Goal: Task Accomplishment & Management: Complete application form

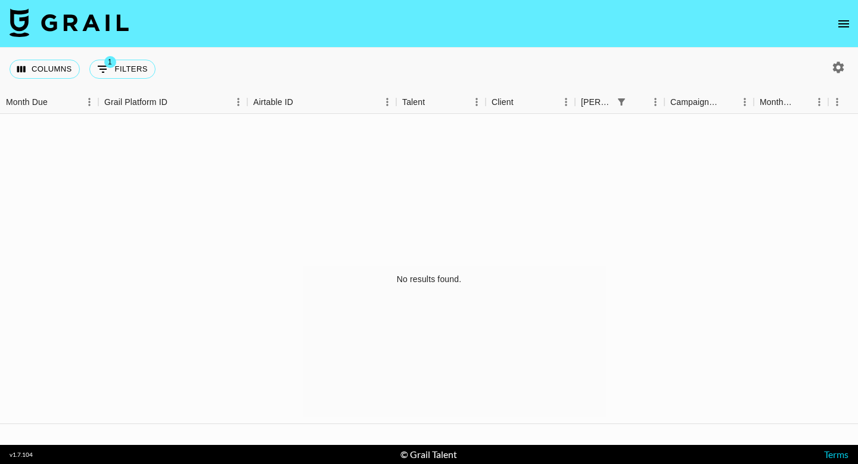
click at [847, 24] on icon "open drawer" at bounding box center [843, 24] width 14 height 14
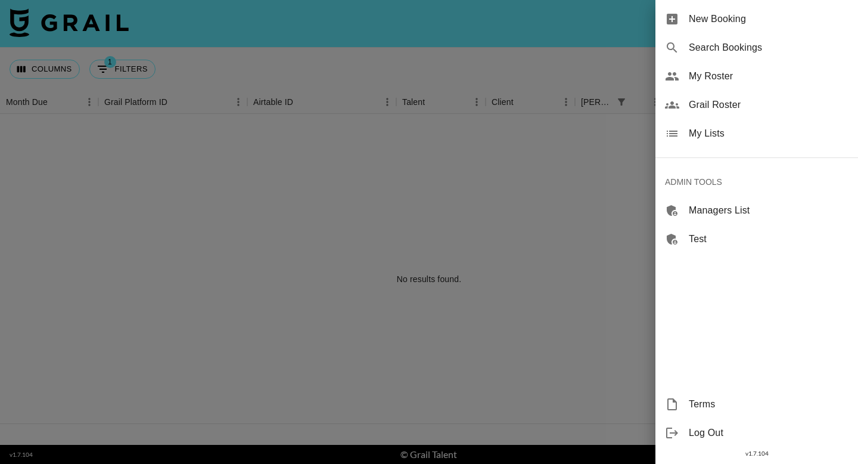
click at [741, 76] on span "My Roster" at bounding box center [769, 76] width 160 height 14
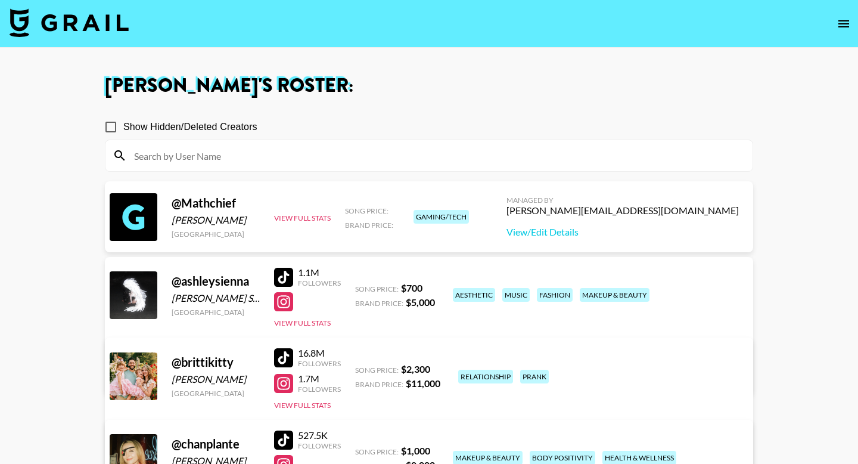
click at [287, 357] on div at bounding box center [283, 357] width 19 height 19
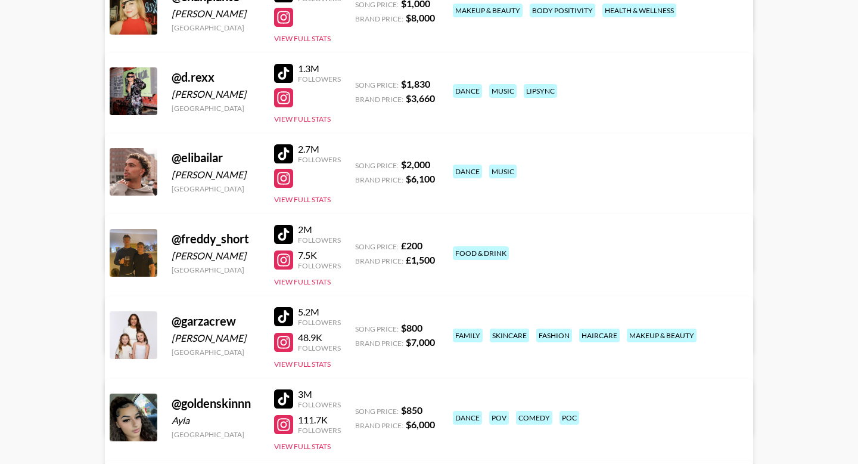
scroll to position [456, 0]
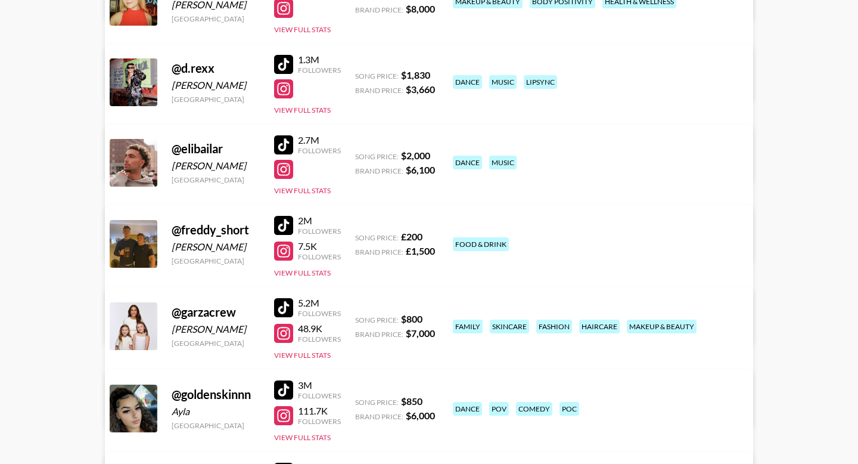
click at [284, 309] on div at bounding box center [283, 307] width 19 height 19
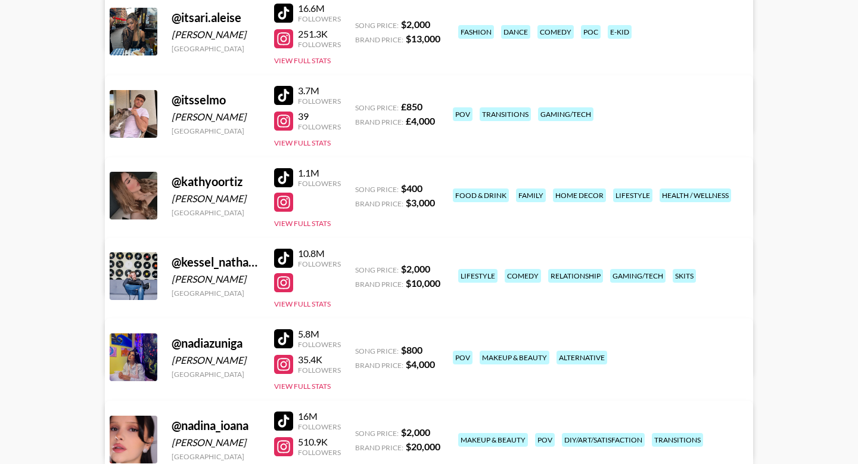
scroll to position [1075, 0]
click at [284, 175] on div at bounding box center [283, 178] width 19 height 19
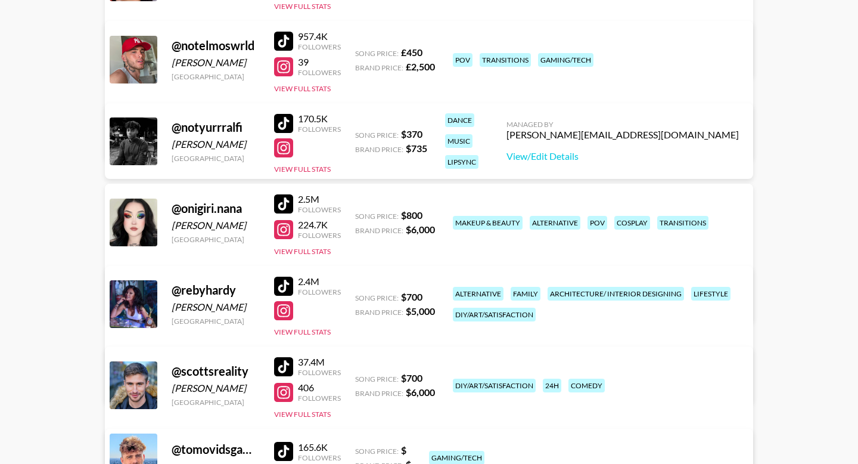
scroll to position [1539, 0]
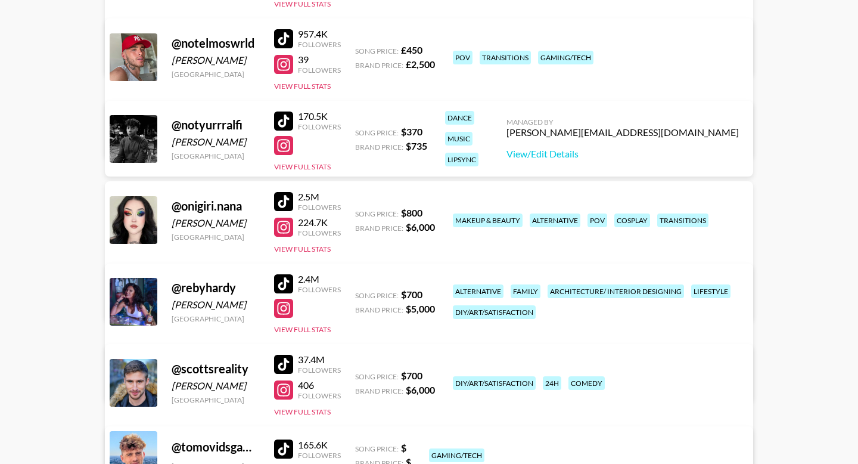
click at [287, 282] on div at bounding box center [283, 283] width 19 height 19
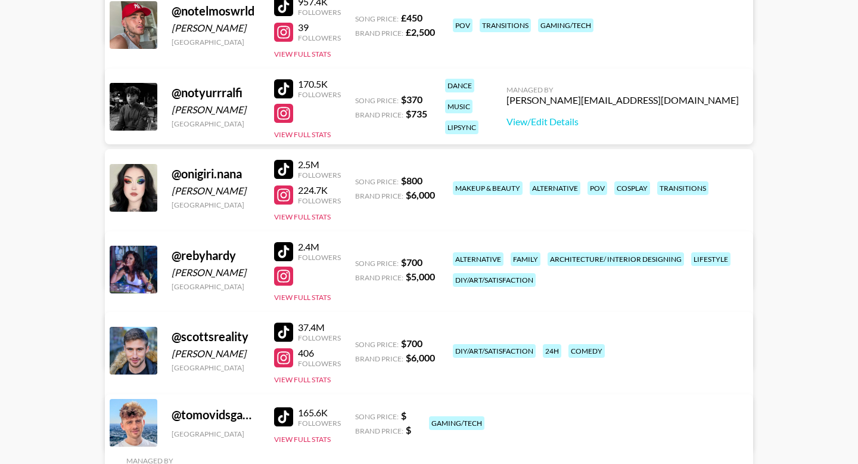
click at [281, 276] on div at bounding box center [283, 275] width 19 height 19
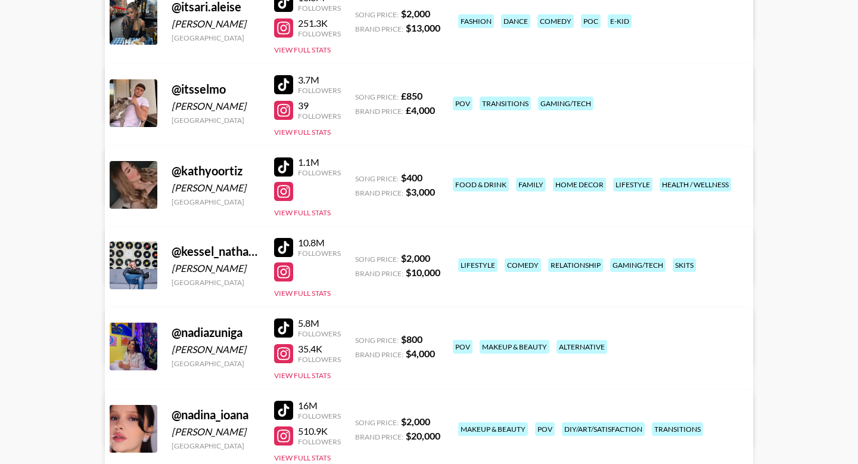
scroll to position [1084, 0]
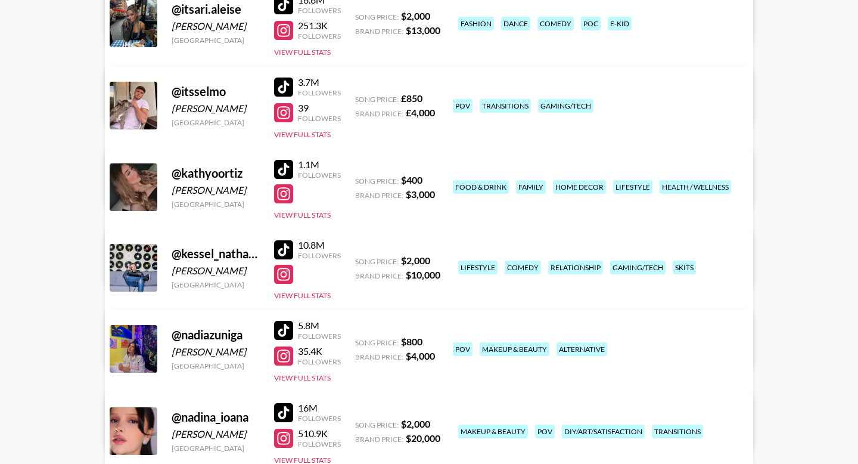
click at [283, 194] on div at bounding box center [283, 193] width 19 height 19
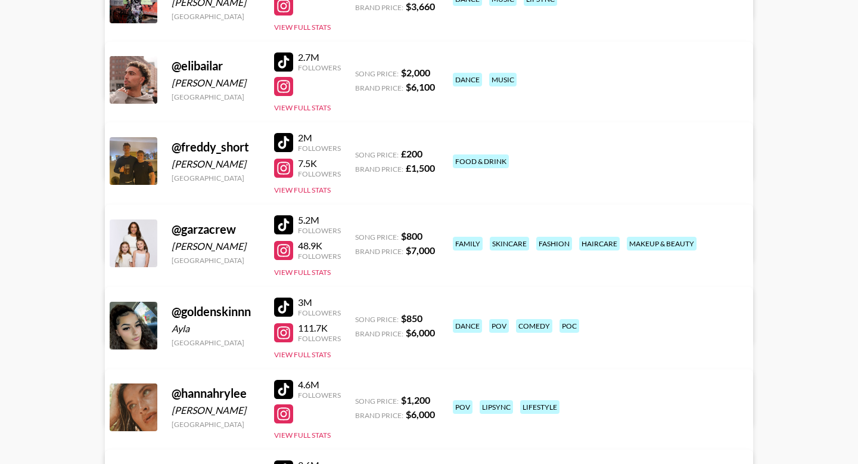
scroll to position [542, 0]
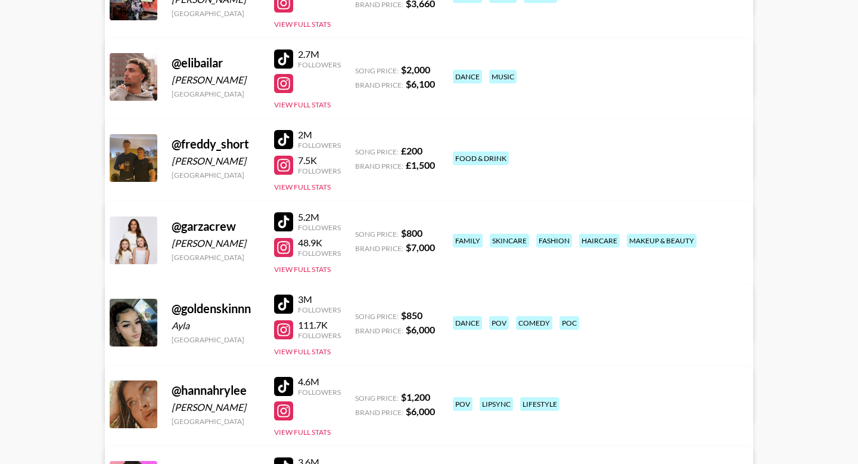
click at [282, 250] on div at bounding box center [283, 247] width 19 height 19
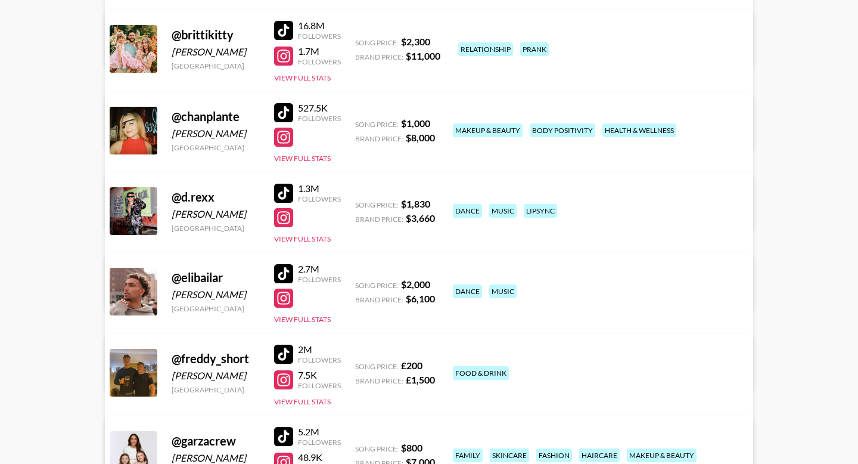
scroll to position [321, 0]
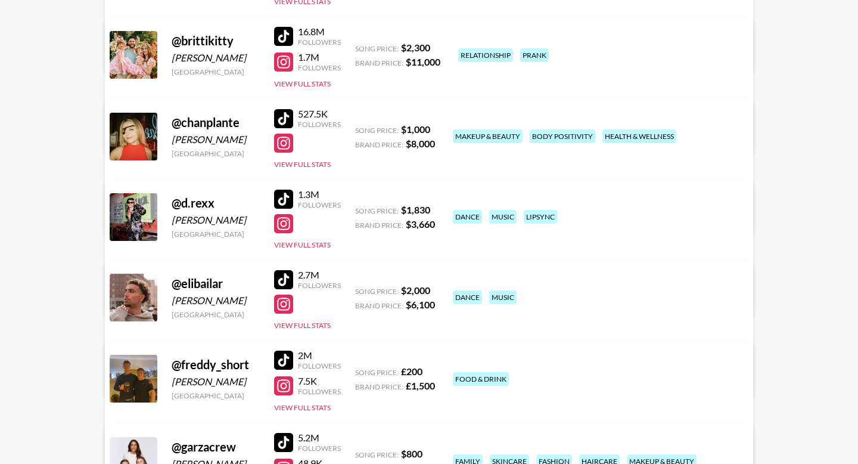
click at [284, 63] on div at bounding box center [283, 61] width 19 height 19
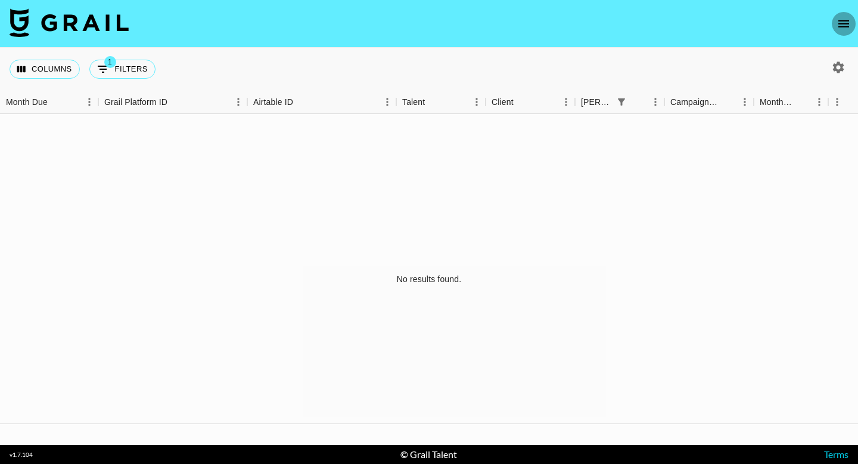
click at [847, 27] on icon "open drawer" at bounding box center [843, 24] width 14 height 14
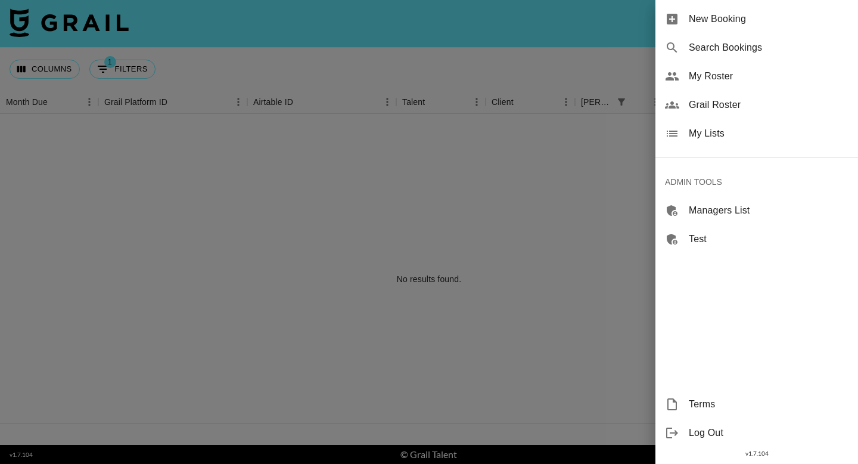
click at [794, 22] on span "New Booking" at bounding box center [769, 19] width 160 height 14
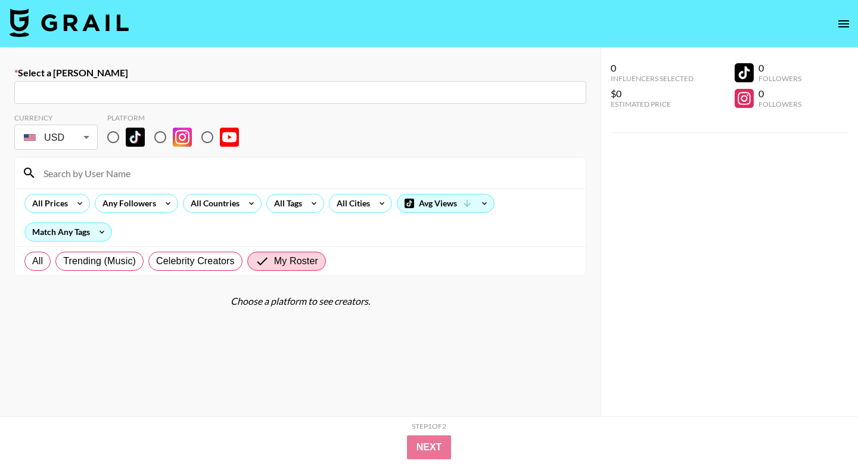
click at [226, 90] on input "text" at bounding box center [300, 93] width 558 height 14
paste input "[EMAIL_ADDRESS][DOMAIN_NAME]"
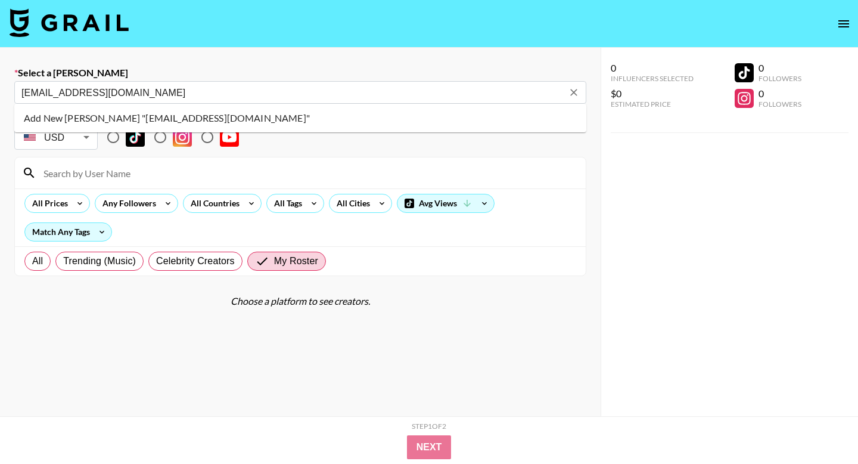
click at [292, 116] on li "Add New [PERSON_NAME] "[EMAIL_ADDRESS][DOMAIN_NAME]"" at bounding box center [300, 117] width 572 height 19
type input "Add New [PERSON_NAME] "[EMAIL_ADDRESS][DOMAIN_NAME]""
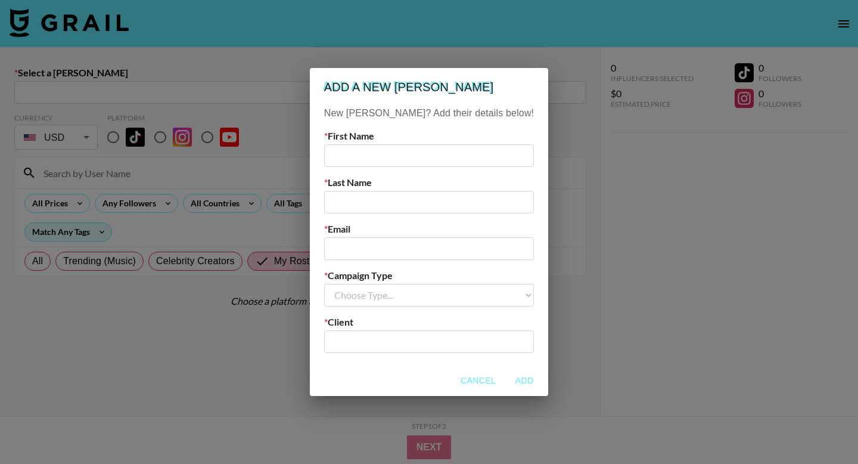
click at [376, 151] on input "text" at bounding box center [429, 155] width 210 height 23
type input "[PERSON_NAME]"
click at [402, 214] on div "New [PERSON_NAME]? Add their details below! First Name [PERSON_NAME] Last Name …" at bounding box center [429, 235] width 238 height 259
click at [396, 200] on input "text" at bounding box center [429, 202] width 210 height 23
type input "H"
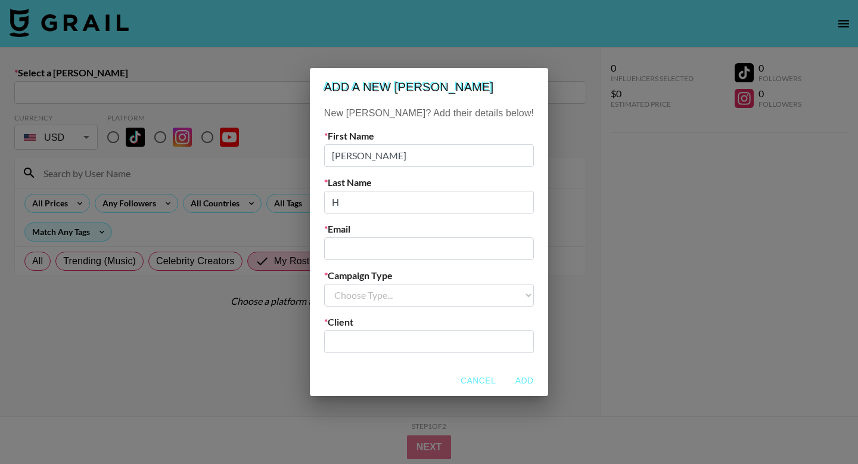
click at [371, 249] on input "email" at bounding box center [429, 248] width 210 height 23
paste input "[EMAIL_ADDRESS][DOMAIN_NAME]"
type input "[EMAIL_ADDRESS][DOMAIN_NAME]"
click at [371, 293] on select "Choose Type... Song Promos Brand Promos" at bounding box center [429, 295] width 210 height 23
select select "Brand"
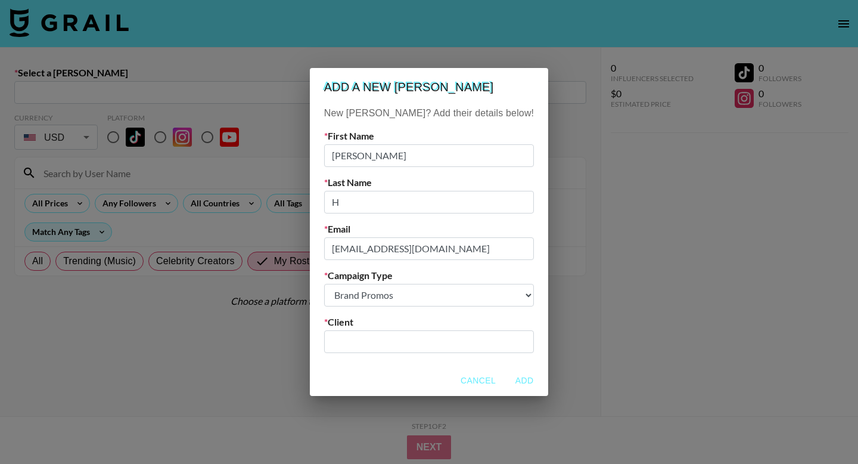
click at [348, 284] on select "Choose Type... Song Promos Brand Promos" at bounding box center [429, 295] width 210 height 23
click at [364, 340] on input "text" at bounding box center [428, 341] width 195 height 14
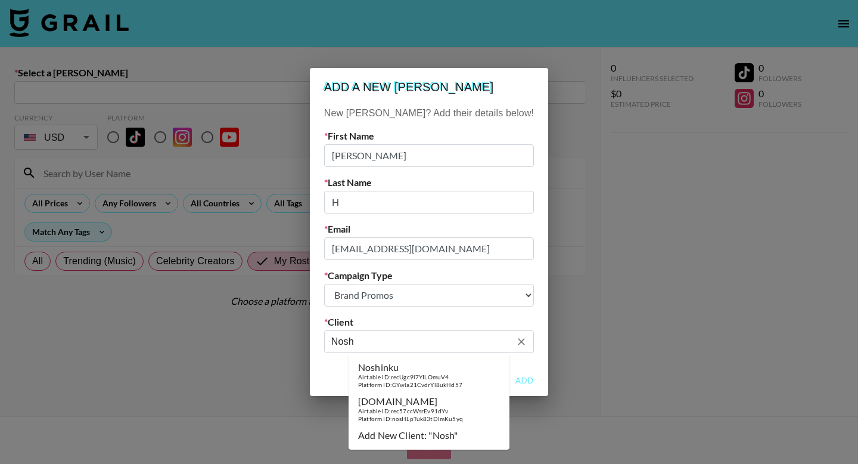
click at [381, 377] on div "Airtable ID: recUgc9l7YILOmuV4" at bounding box center [410, 377] width 104 height 8
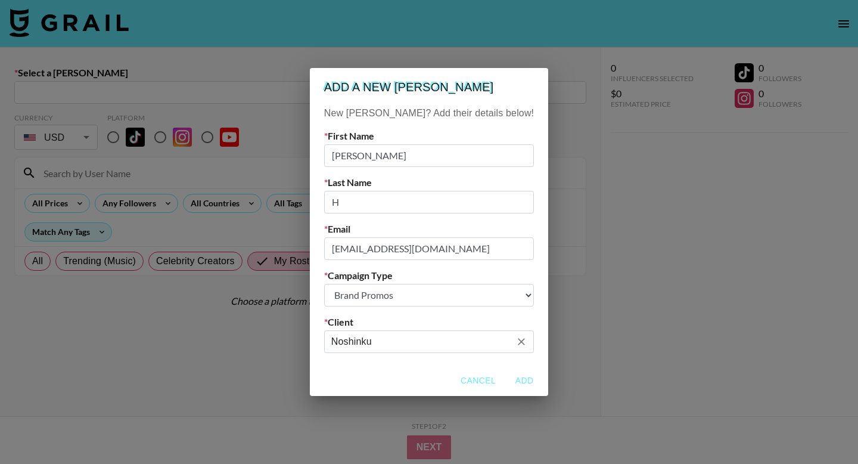
type input "Noshinku"
click at [505, 382] on button "Add" at bounding box center [524, 380] width 38 height 22
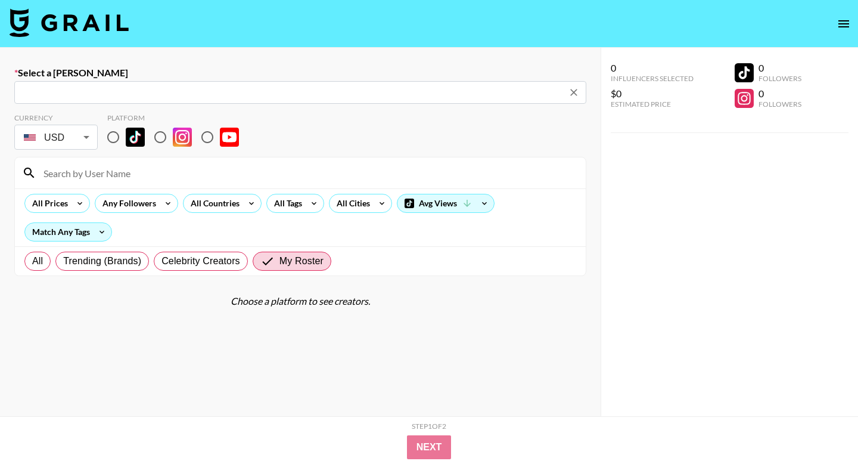
type input "[EMAIL_ADDRESS][DOMAIN_NAME]: [PERSON_NAME] -- Noshinku -- IvMeB3A524ZWmiugZCsp…"
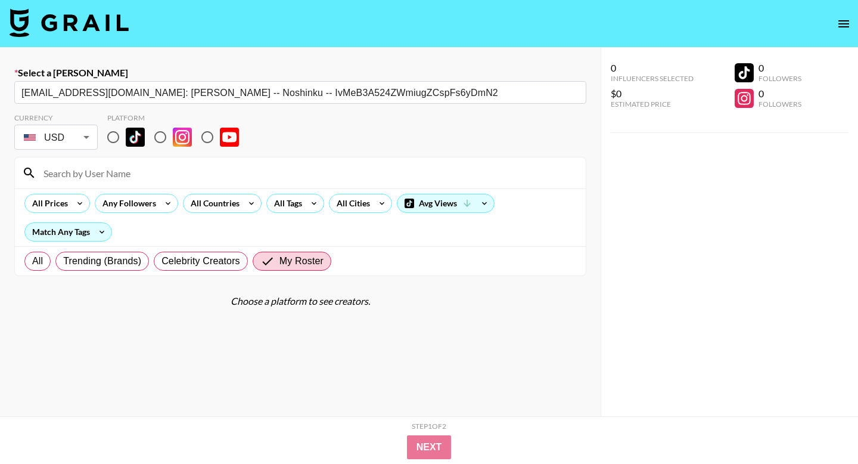
click at [102, 174] on input at bounding box center [307, 172] width 542 height 19
type input "r"
click at [112, 133] on input "radio" at bounding box center [113, 137] width 25 height 25
radio input "true"
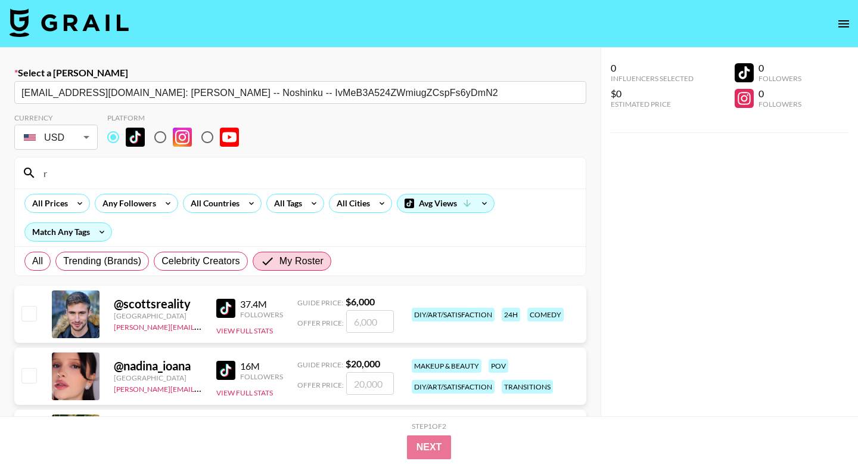
click at [95, 178] on input "r" at bounding box center [307, 172] width 542 height 19
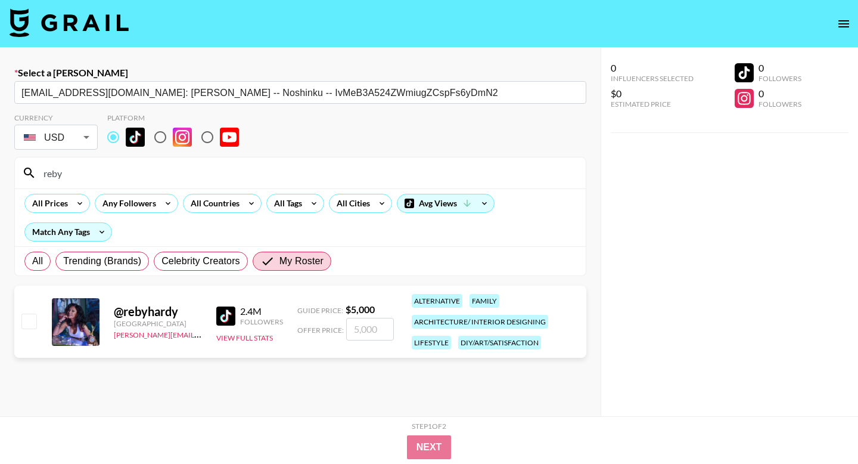
type input "reby"
click at [32, 322] on input "checkbox" at bounding box center [28, 320] width 14 height 14
checkbox input "true"
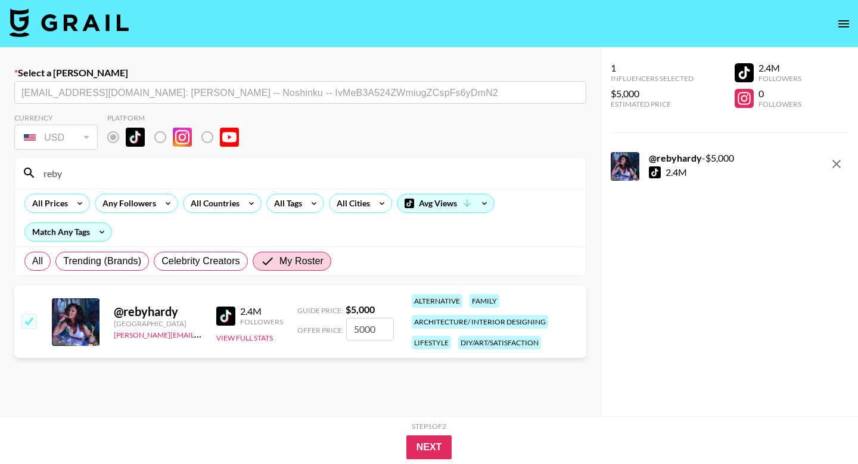
drag, startPoint x: 379, startPoint y: 330, endPoint x: 297, endPoint y: 318, distance: 82.6
click at [297, 318] on div "Offer Price: 5000" at bounding box center [345, 329] width 97 height 23
type input "1350"
click at [431, 452] on button "Next" at bounding box center [429, 447] width 46 height 24
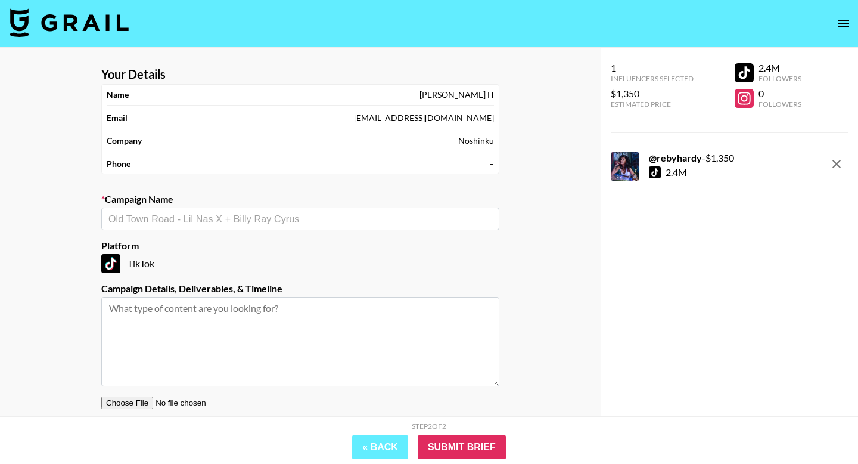
click at [240, 222] on input "text" at bounding box center [300, 219] width 384 height 14
type input "Noshinku x Wall"
click at [191, 214] on input "text" at bounding box center [300, 219] width 384 height 14
type input "N"
click at [228, 239] on li "Add New Campaign: "Noshinku Target Campaign"" at bounding box center [300, 244] width 398 height 19
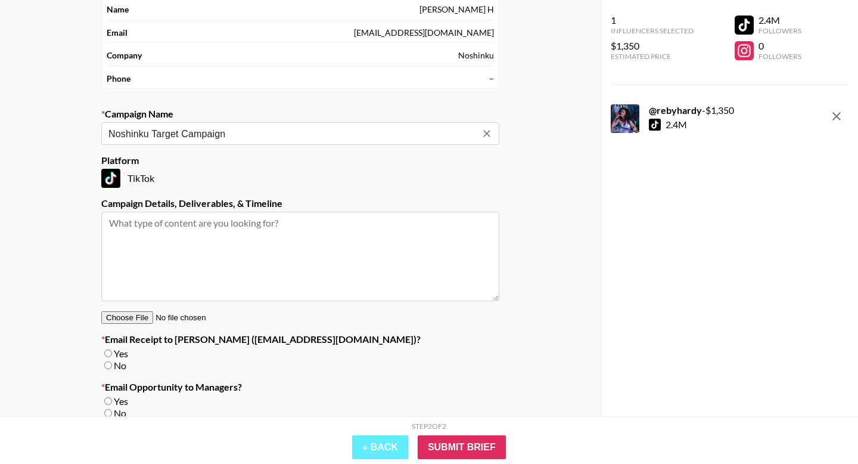
scroll to position [124, 0]
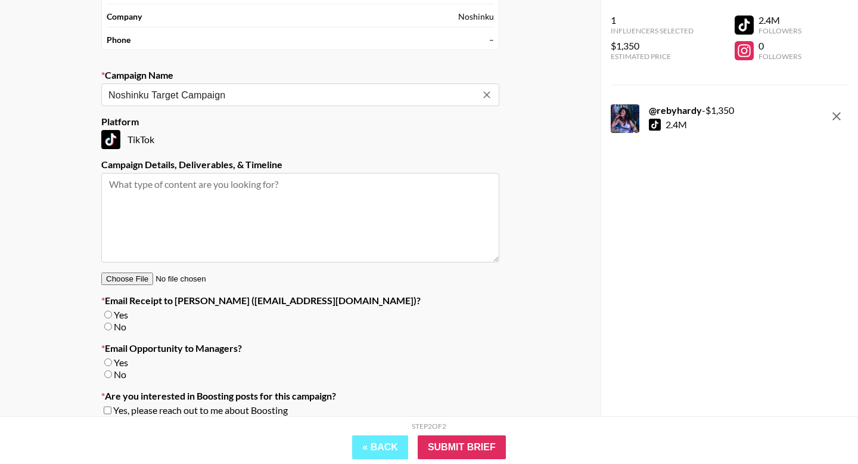
type input "Noshinku Target Campaign"
click at [110, 326] on input "No" at bounding box center [108, 326] width 8 height 8
radio input "true"
click at [108, 375] on input "No" at bounding box center [108, 374] width 8 height 8
radio input "true"
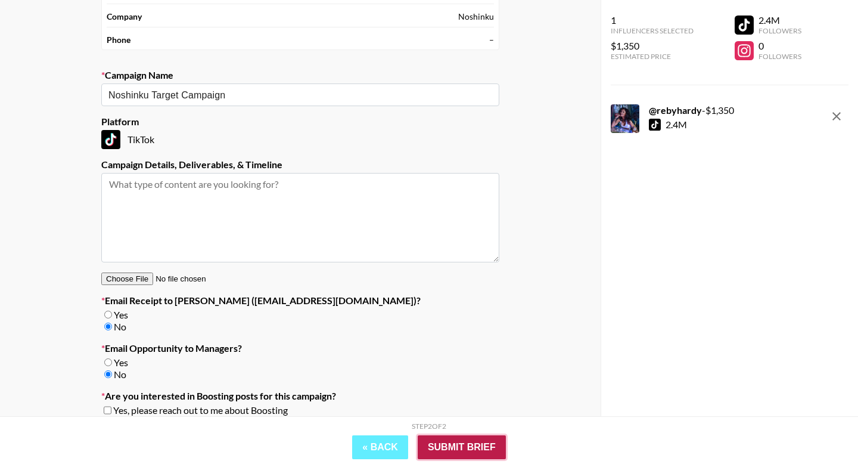
click at [462, 444] on input "Submit Brief" at bounding box center [462, 447] width 88 height 24
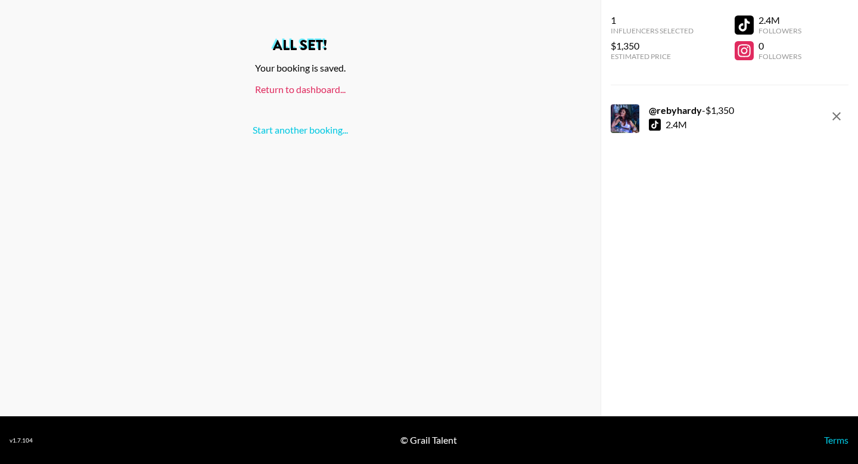
click at [304, 89] on link "Return to dashboard..." at bounding box center [300, 88] width 91 height 11
